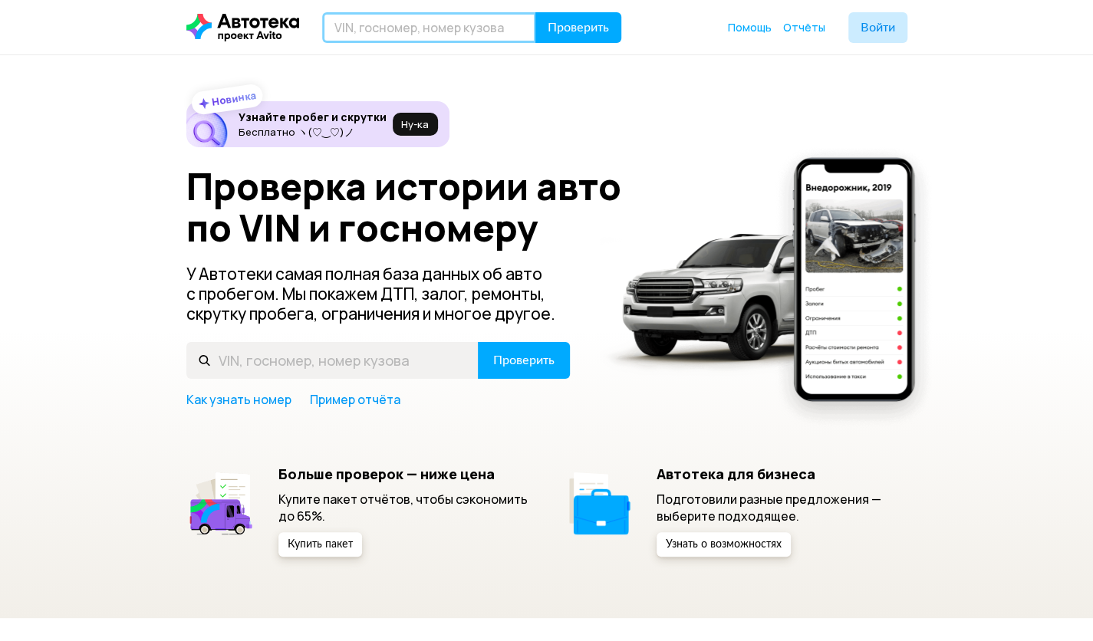
click at [426, 28] on input "text" at bounding box center [429, 27] width 214 height 31
type input "[US_VEHICLE_IDENTIFICATION_NUMBER]"
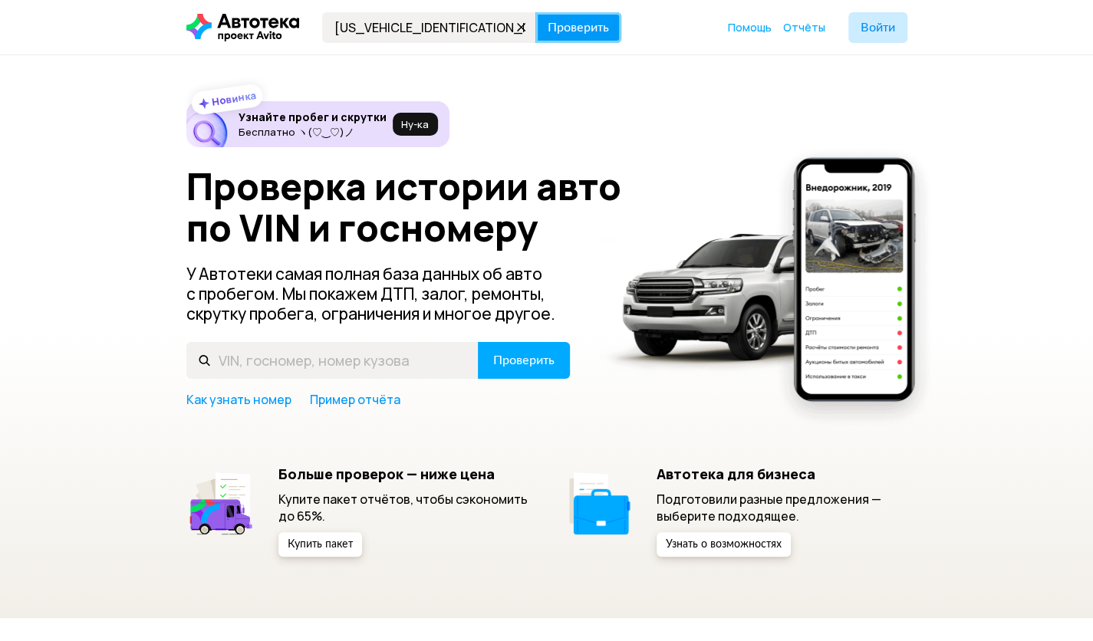
click at [586, 25] on span "Проверить" at bounding box center [577, 27] width 61 height 12
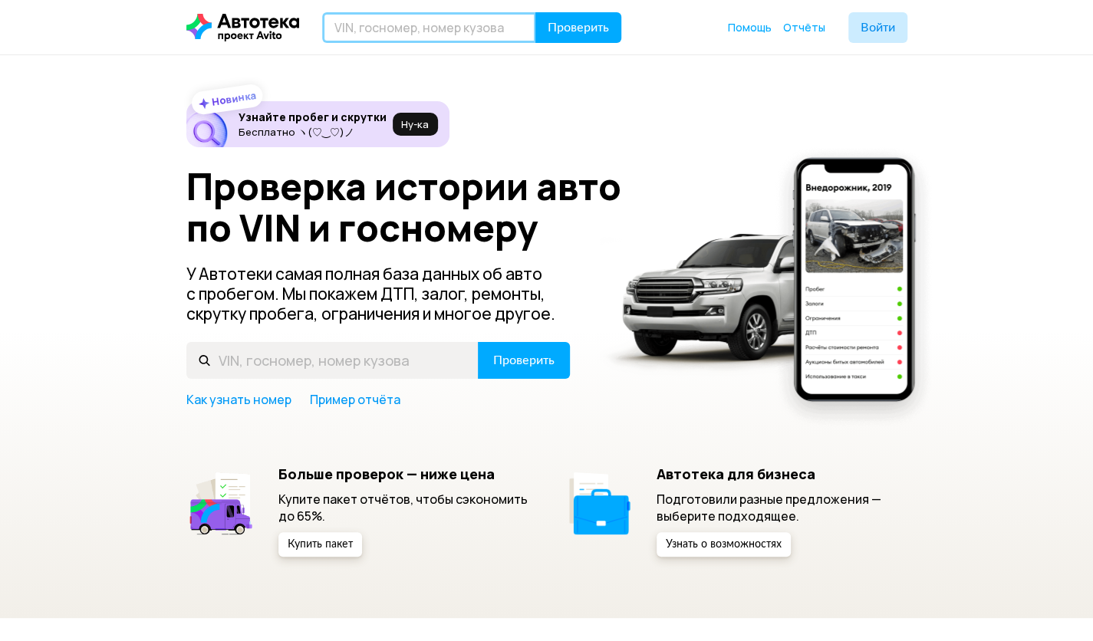
click at [457, 24] on input "text" at bounding box center [429, 27] width 214 height 31
type input "[US_VEHICLE_IDENTIFICATION_NUMBER]"
drag, startPoint x: 331, startPoint y: 28, endPoint x: 476, endPoint y: 28, distance: 144.9
click at [476, 28] on input "[US_VEHICLE_IDENTIFICATION_NUMBER]" at bounding box center [429, 27] width 214 height 31
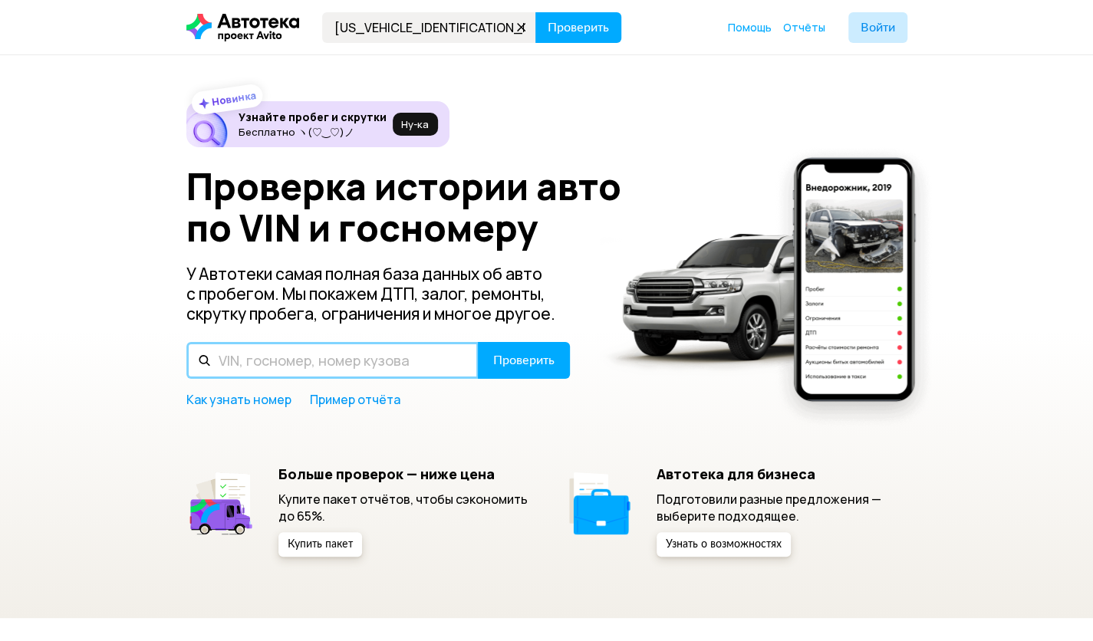
click at [297, 362] on input "text" at bounding box center [332, 360] width 292 height 37
paste input "[US_VEHICLE_IDENTIFICATION_NUMBER]"
type input "[US_VEHICLE_IDENTIFICATION_NUMBER]"
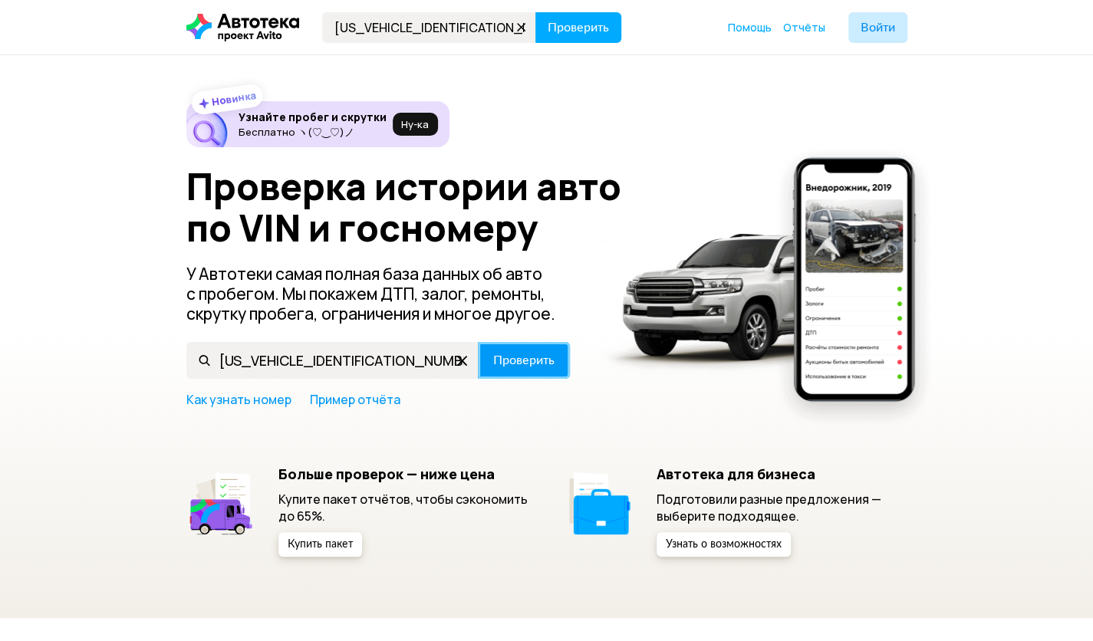
click at [519, 360] on span "Проверить" at bounding box center [523, 360] width 61 height 12
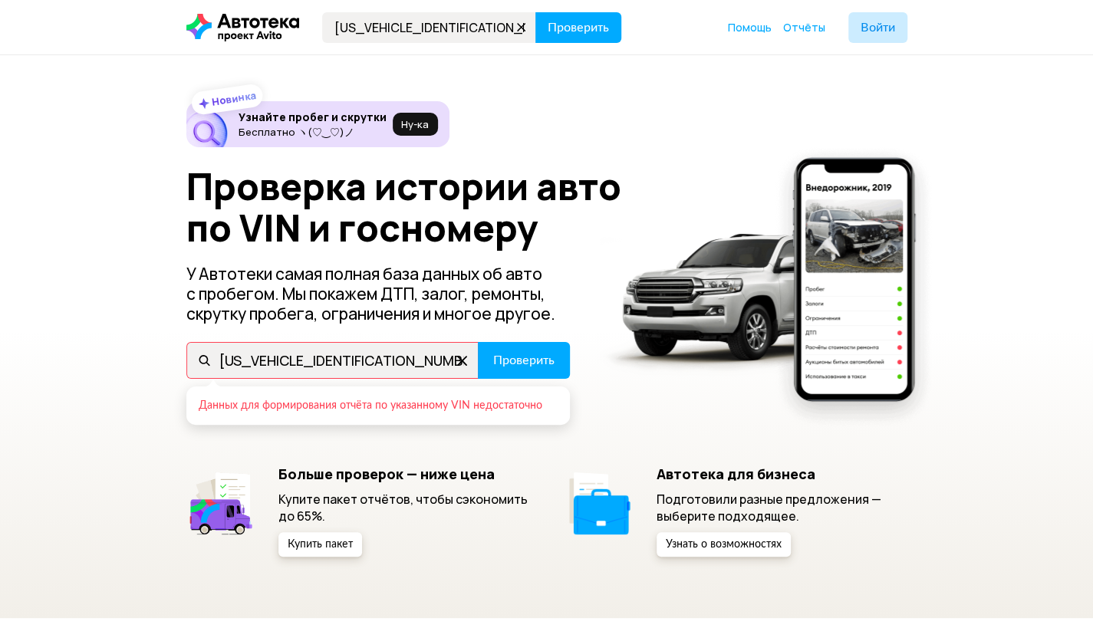
click at [645, 405] on div at bounding box center [769, 286] width 338 height 291
click at [681, 391] on div at bounding box center [769, 286] width 338 height 291
click at [629, 123] on div "Новинка Узнайте пробег и скрутки Бесплатно ヽ(♡‿♡)ノ Ну‑ка Проверка истории авто …" at bounding box center [546, 328] width 721 height 455
click at [564, 446] on div "Новинка Узнайте пробег и скрутки Бесплатно ヽ(♡‿♡)ノ Ну‑ка Проверка истории авто …" at bounding box center [546, 328] width 721 height 455
click at [873, 29] on span "Войти" at bounding box center [877, 27] width 35 height 12
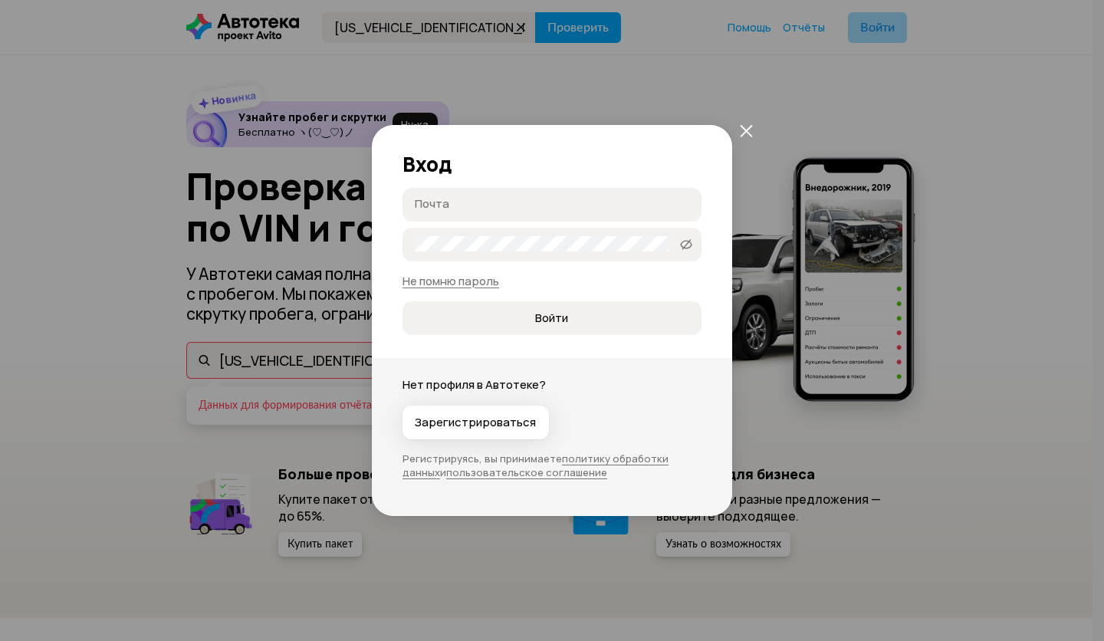
type input "[EMAIL_ADDRESS][DOMAIN_NAME]"
click at [538, 316] on span "Войти" at bounding box center [551, 318] width 33 height 15
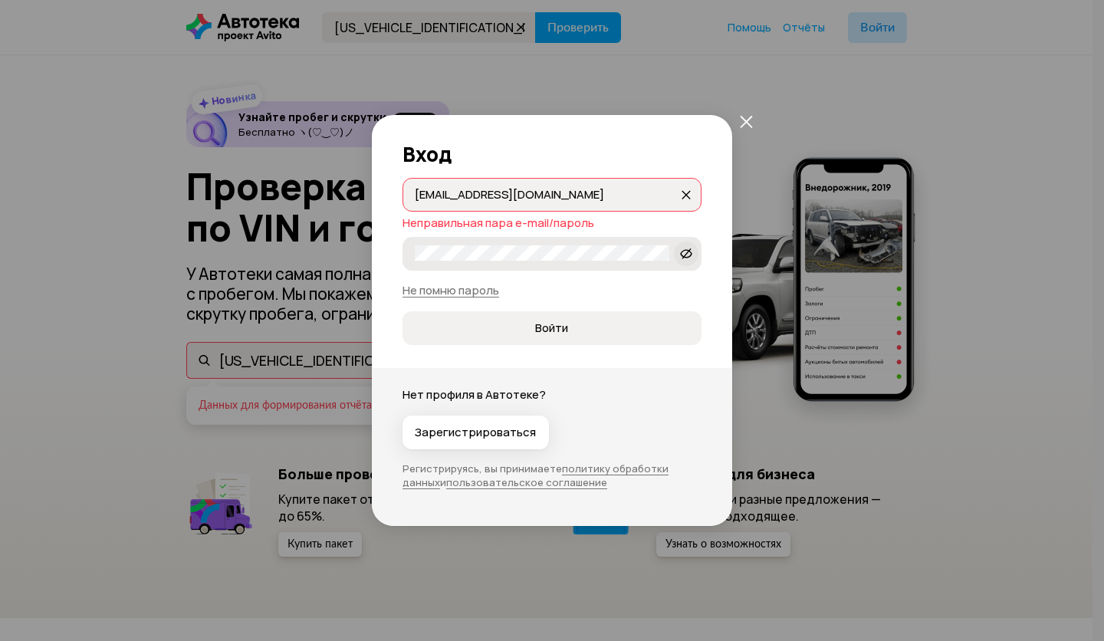
click at [685, 255] on icon at bounding box center [686, 253] width 12 height 15
click at [564, 322] on span "Войти" at bounding box center [551, 328] width 33 height 15
click at [567, 321] on span "Войти" at bounding box center [552, 328] width 274 height 15
click at [570, 199] on input "[EMAIL_ADDRESS][DOMAIN_NAME]" at bounding box center [547, 193] width 264 height 15
click at [586, 328] on span "Войти" at bounding box center [552, 328] width 274 height 15
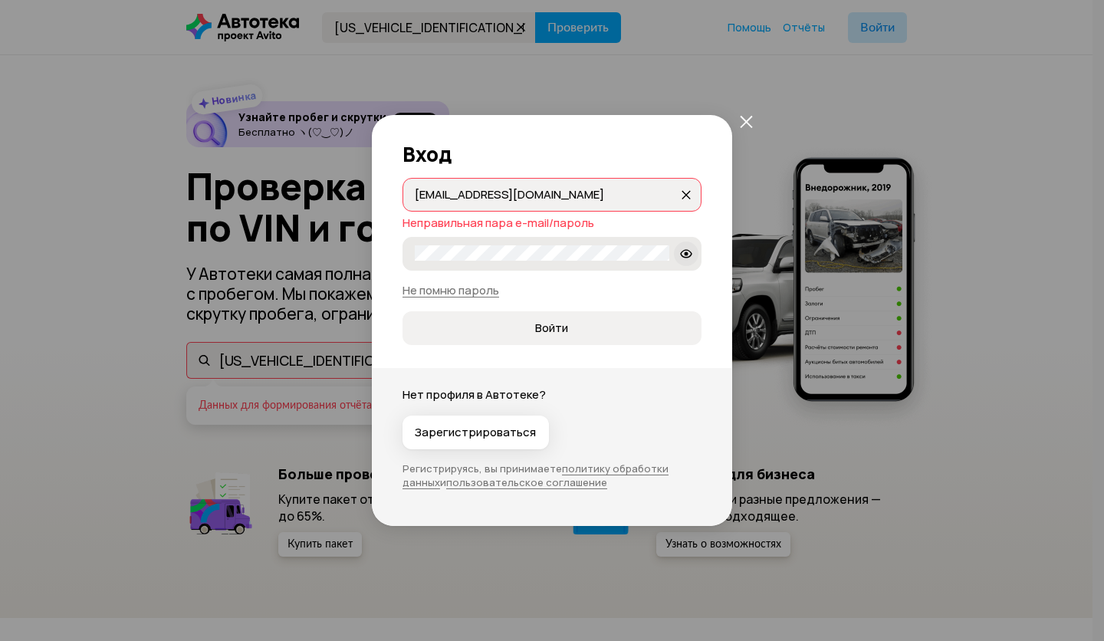
click at [896, 108] on div "Вход [EMAIL_ADDRESS][DOMAIN_NAME] [DOMAIN_NAME][EMAIL_ADDRESS][DOMAIN_NAME] Неп…" at bounding box center [552, 320] width 1104 height 641
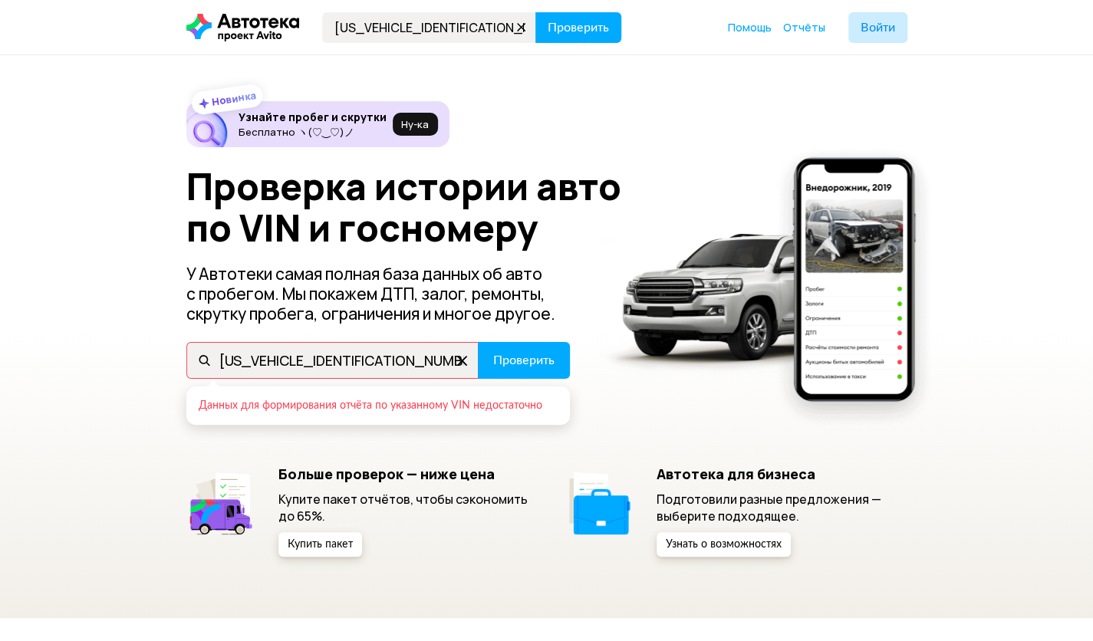
click at [573, 452] on div "Новинка Узнайте пробег и скрутки Бесплатно ヽ(♡‿♡)ノ Ну‑ка Проверка истории авто …" at bounding box center [546, 328] width 721 height 455
click at [546, 434] on div "Новинка Узнайте пробег и скрутки Бесплатно ヽ(♡‿♡)ノ Ну‑ка Проверка истории авто …" at bounding box center [546, 328] width 721 height 455
click at [552, 429] on div "Новинка Узнайте пробег и скрутки Бесплатно ヽ(♡‿♡)ノ Ну‑ка Проверка истории авто …" at bounding box center [546, 328] width 721 height 455
click at [524, 598] on div "Новинка Узнайте пробег и скрутки Бесплатно ヽ(♡‿♡)ノ Ну‑ка Проверка истории авто …" at bounding box center [546, 336] width 1093 height 563
click at [600, 217] on div at bounding box center [769, 286] width 338 height 291
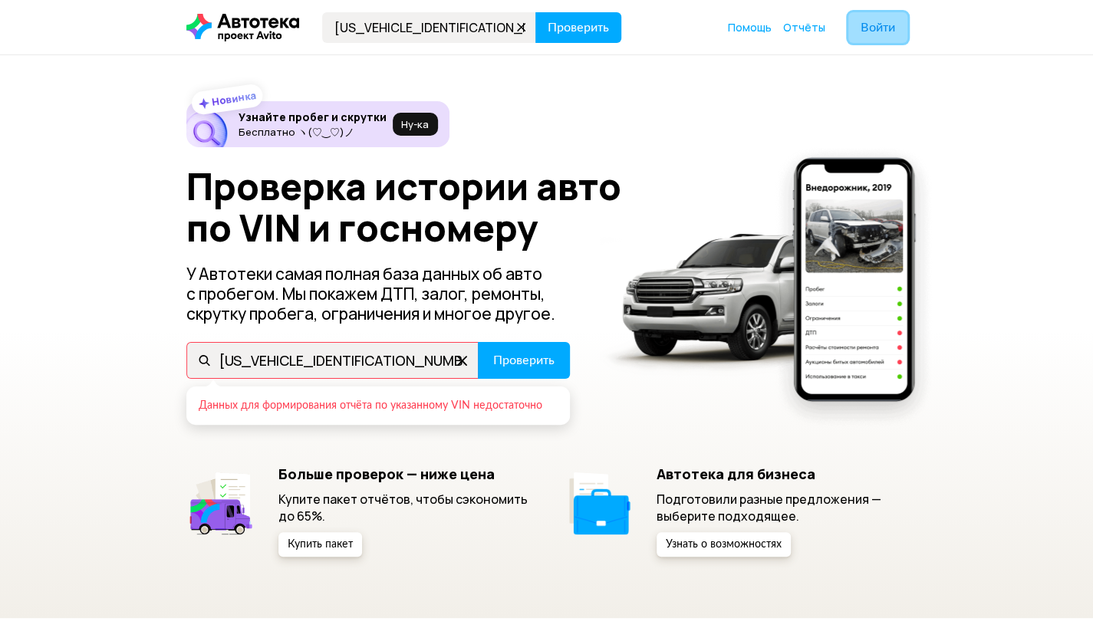
click at [873, 29] on span "Войти" at bounding box center [877, 27] width 35 height 12
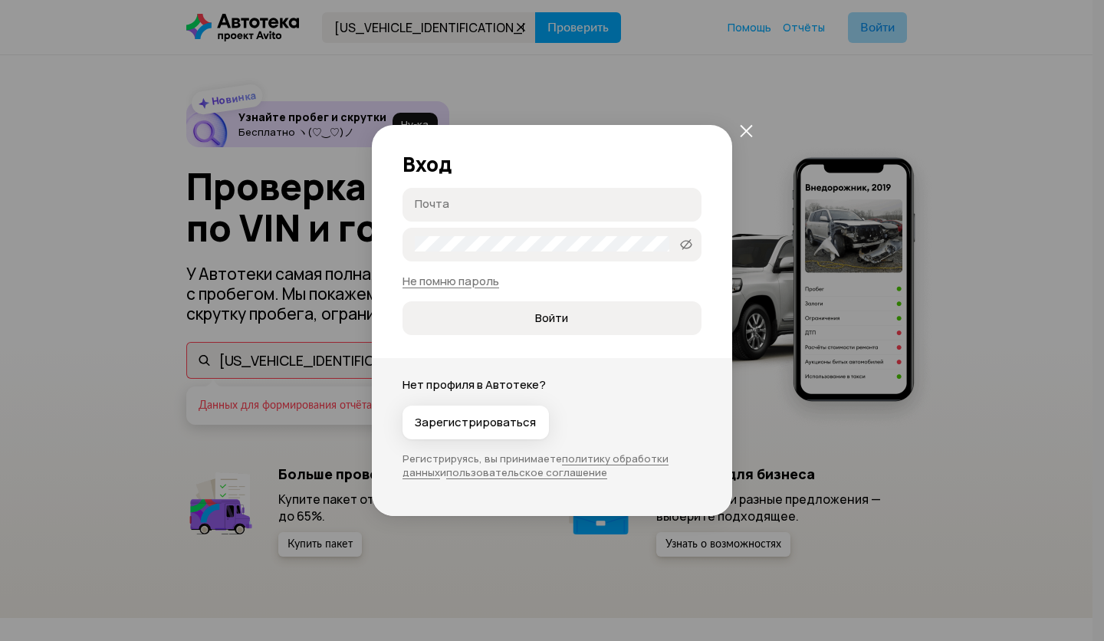
type input "[EMAIL_ADDRESS][DOMAIN_NAME]"
click at [624, 78] on div "Вход [EMAIL_ADDRESS][DOMAIN_NAME] [DOMAIN_NAME][EMAIL_ADDRESS][DOMAIN_NAME] +79…" at bounding box center [552, 320] width 1104 height 641
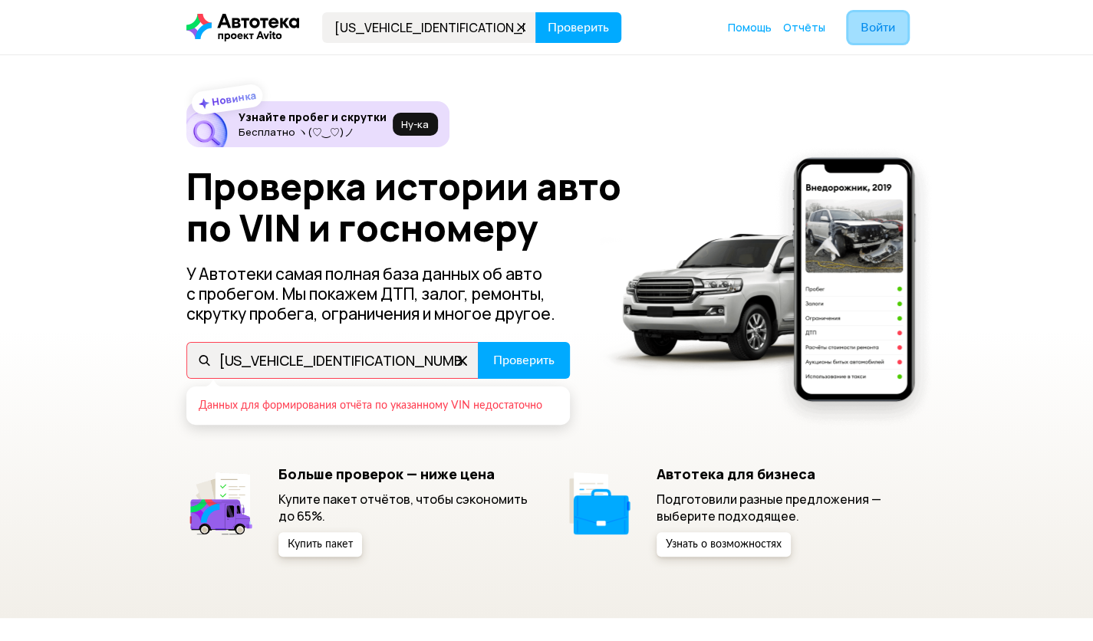
click at [882, 28] on span "Войти" at bounding box center [877, 27] width 35 height 12
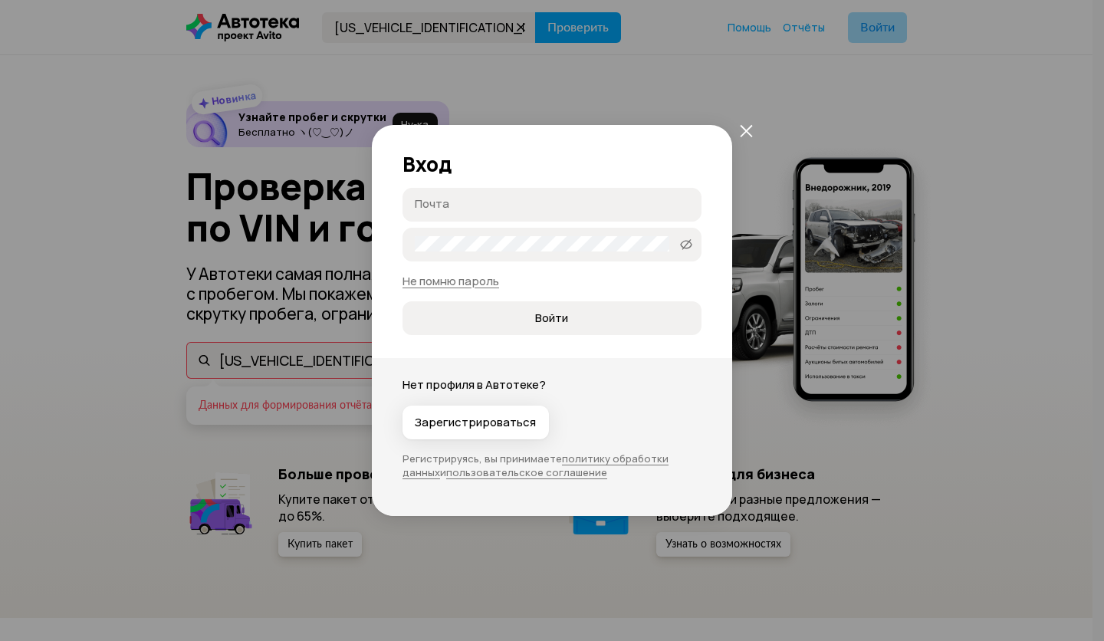
type input "[EMAIL_ADDRESS][DOMAIN_NAME]"
click at [569, 320] on span "Войти" at bounding box center [552, 318] width 274 height 15
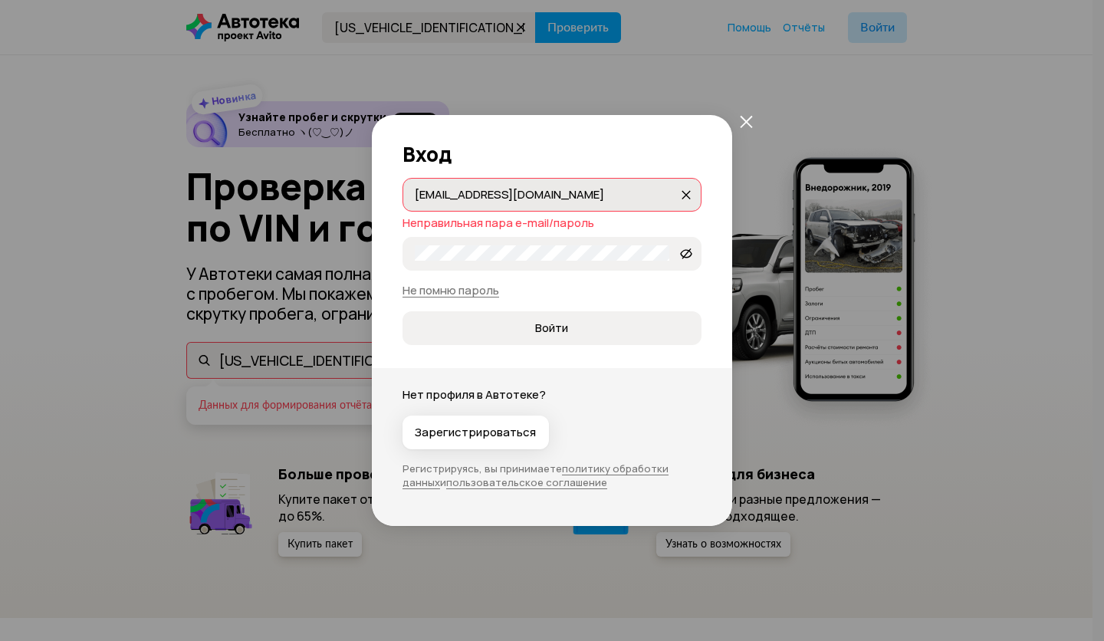
click at [561, 193] on input "[EMAIL_ADDRESS][DOMAIN_NAME]" at bounding box center [547, 193] width 264 height 15
click at [891, 95] on div "Вход [EMAIL_ADDRESS][DOMAIN_NAME] [DOMAIN_NAME][EMAIL_ADDRESS][DOMAIN_NAME] Неп…" at bounding box center [552, 320] width 1104 height 641
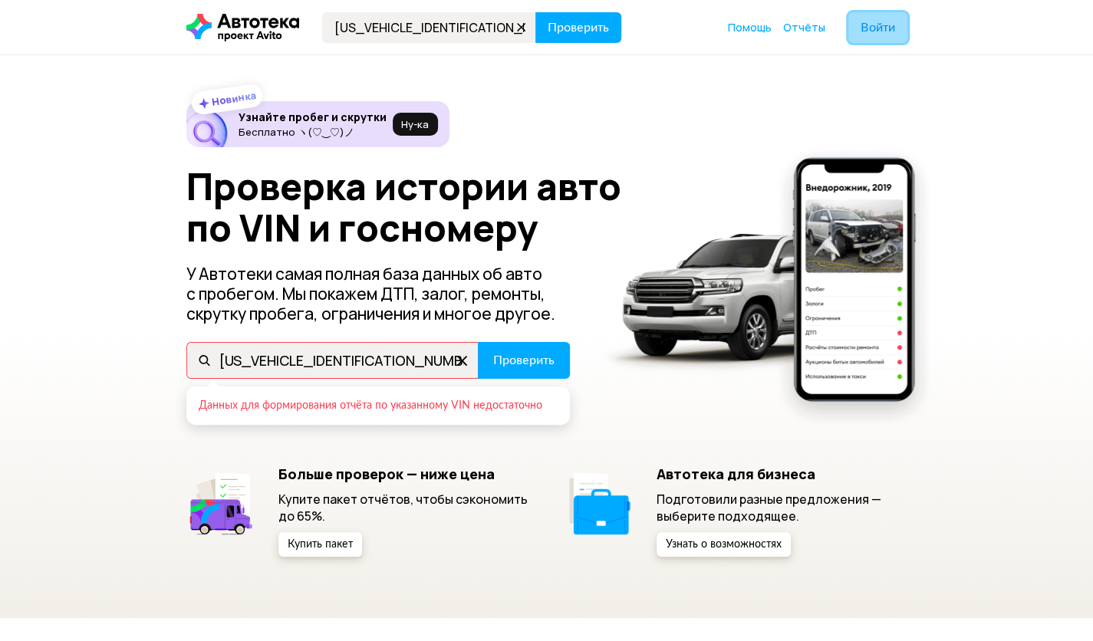
click at [879, 22] on span "Войти" at bounding box center [877, 27] width 35 height 12
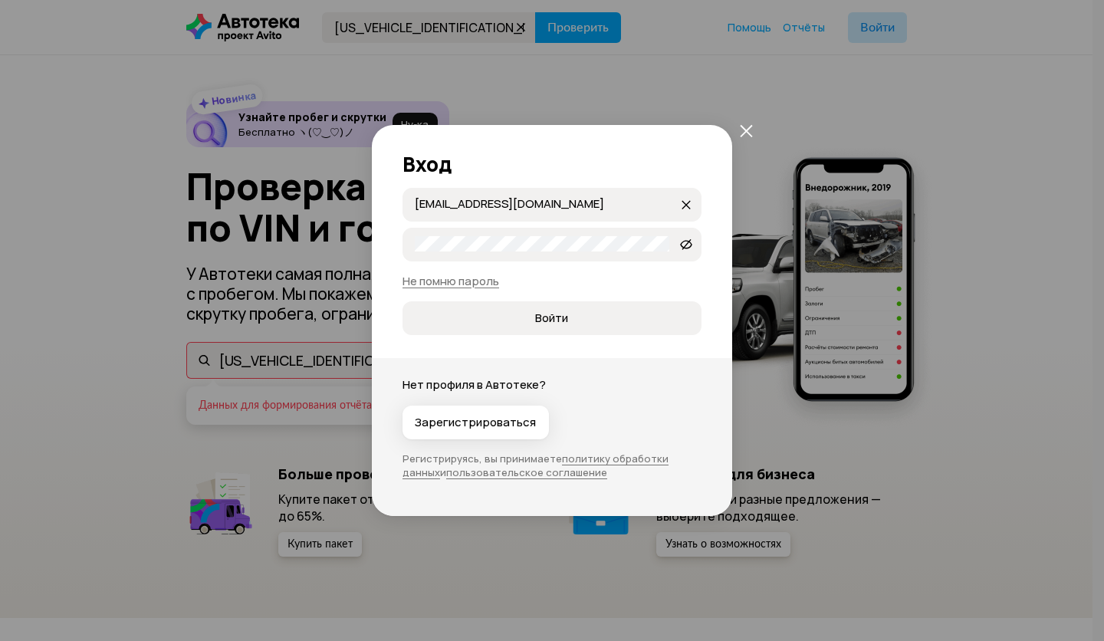
click at [603, 204] on input "[EMAIL_ADDRESS][DOMAIN_NAME]" at bounding box center [547, 203] width 264 height 15
click at [577, 311] on span "Войти" at bounding box center [552, 318] width 274 height 15
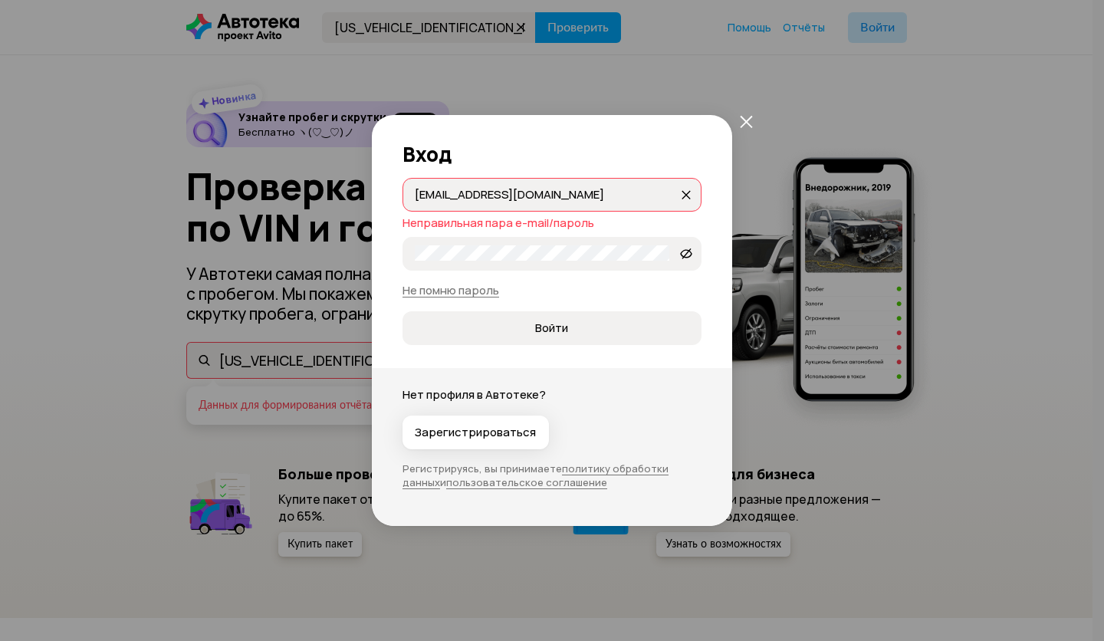
click at [572, 201] on input "[EMAIL_ADDRESS][DOMAIN_NAME]" at bounding box center [547, 193] width 264 height 15
click at [636, 152] on h2 "Вход" at bounding box center [552, 154] width 299 height 23
click at [587, 326] on span "Войти" at bounding box center [552, 328] width 274 height 15
click at [743, 121] on icon "закрыть" at bounding box center [746, 121] width 13 height 13
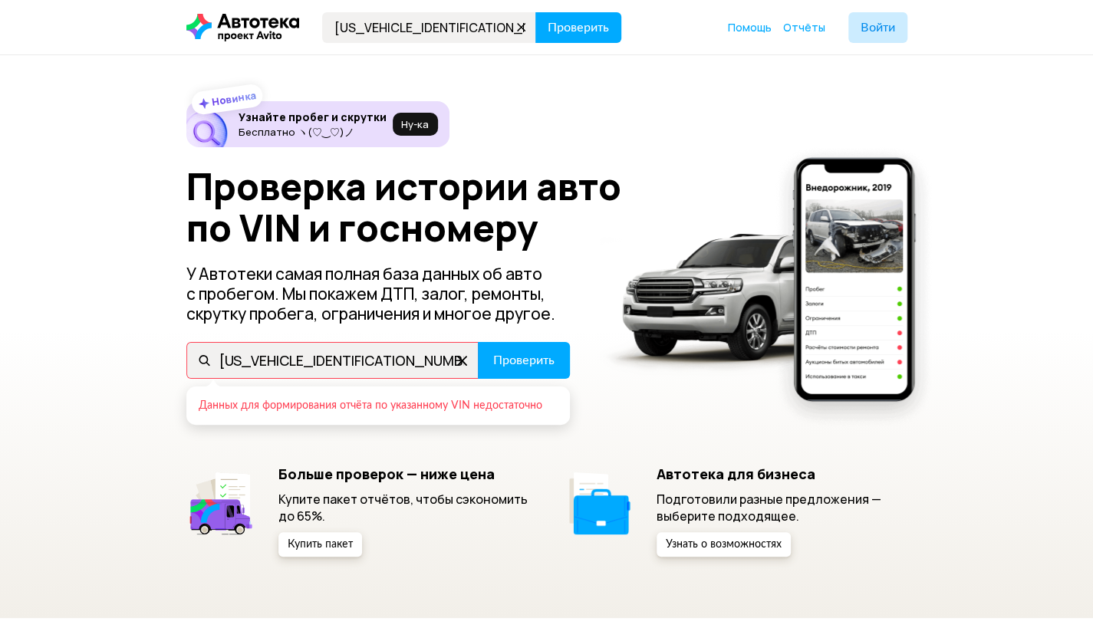
drag, startPoint x: 1009, startPoint y: 184, endPoint x: 1005, endPoint y: 142, distance: 42.3
click at [1009, 183] on div "Новинка Узнайте пробег и скрутки Бесплатно ヽ(♡‿♡)ノ Ну‑ка Проверка истории авто …" at bounding box center [546, 336] width 1093 height 563
drag, startPoint x: 1023, startPoint y: 48, endPoint x: 1070, endPoint y: 38, distance: 48.0
click at [1044, 44] on header "[US_VEHICLE_IDENTIFICATION_NUMBER] Проверить Помощь Отчёты Войти" at bounding box center [546, 27] width 1093 height 54
drag, startPoint x: 847, startPoint y: 13, endPoint x: 827, endPoint y: 12, distance: 20.0
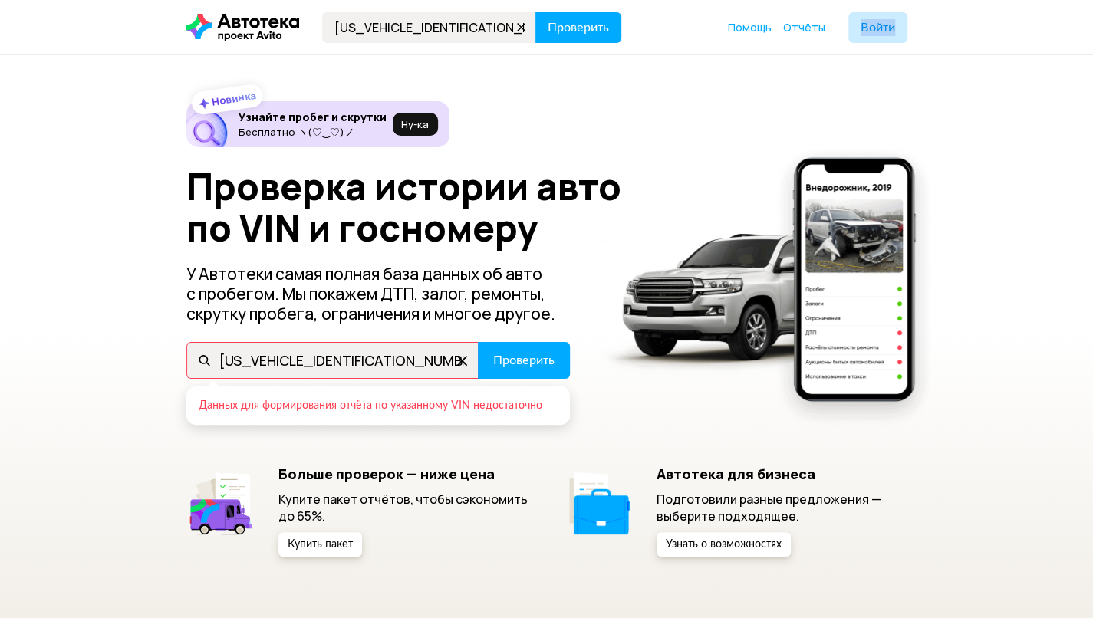
click at [829, 14] on header "[US_VEHICLE_IDENTIFICATION_NUMBER] Проверить Помощь Отчёты Войти" at bounding box center [546, 27] width 1093 height 54
